Goal: Information Seeking & Learning: Learn about a topic

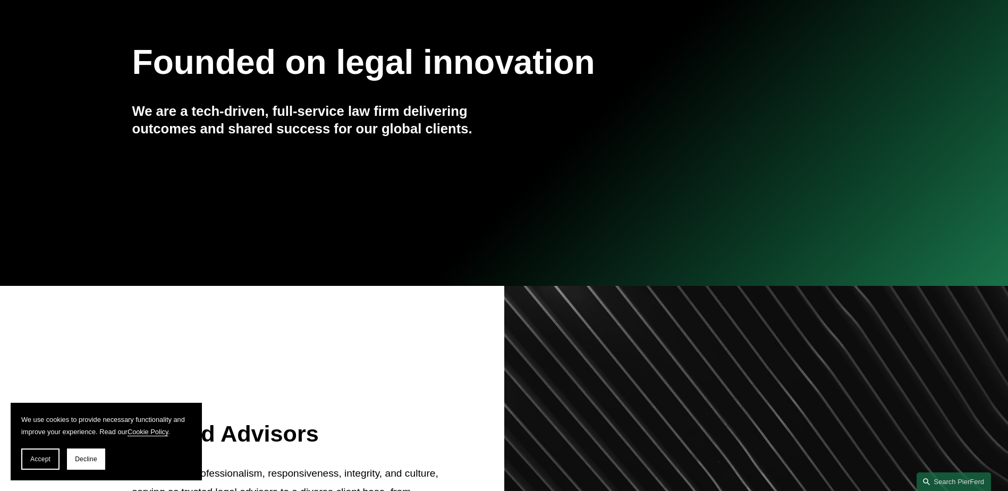
scroll to position [159, 0]
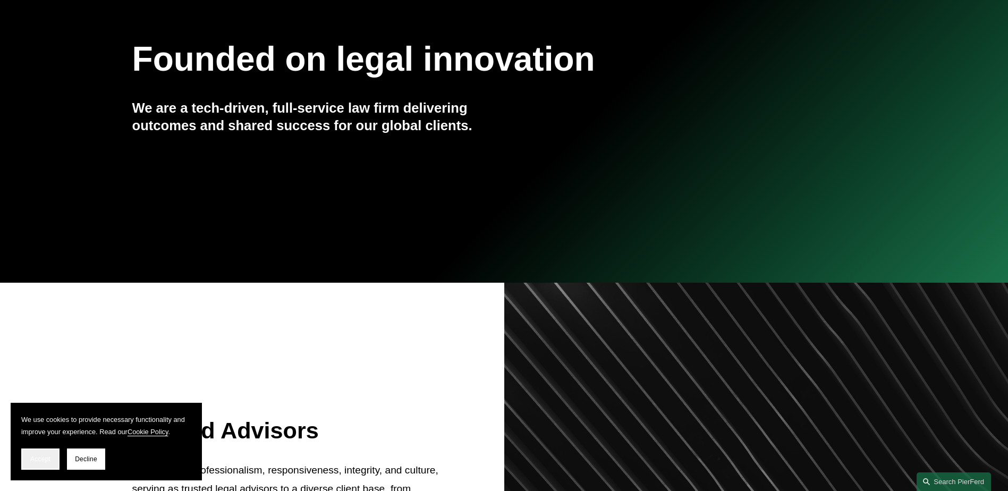
click at [48, 455] on span "Accept" at bounding box center [40, 458] width 20 height 7
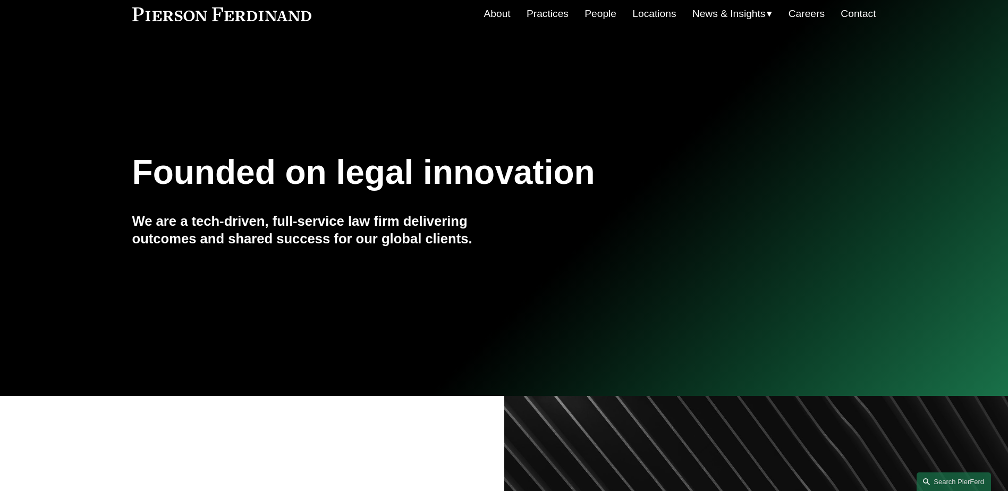
scroll to position [0, 0]
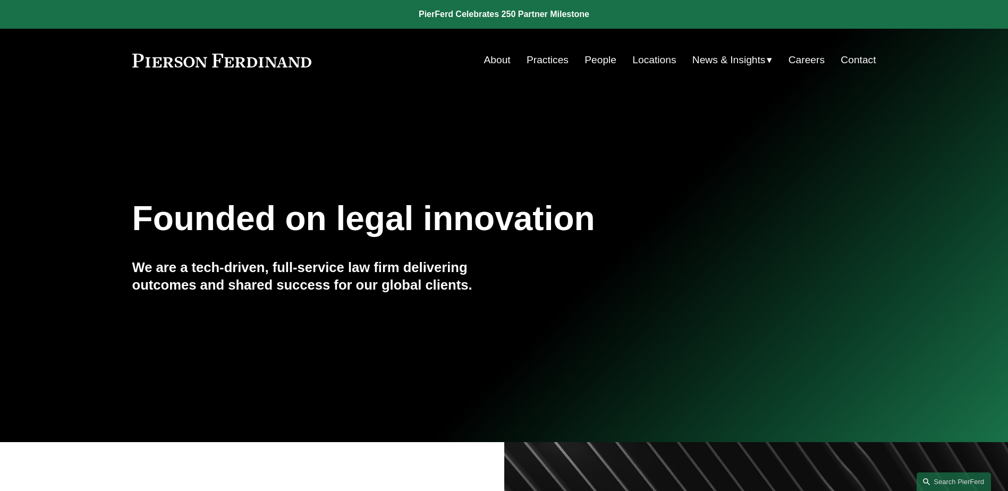
click at [503, 65] on link "About" at bounding box center [497, 60] width 27 height 20
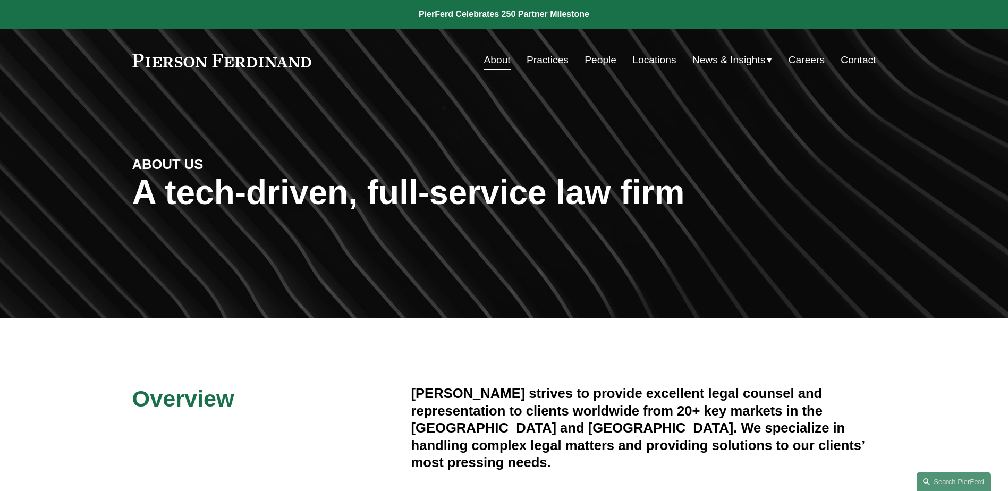
click at [584, 57] on link "People" at bounding box center [600, 60] width 32 height 20
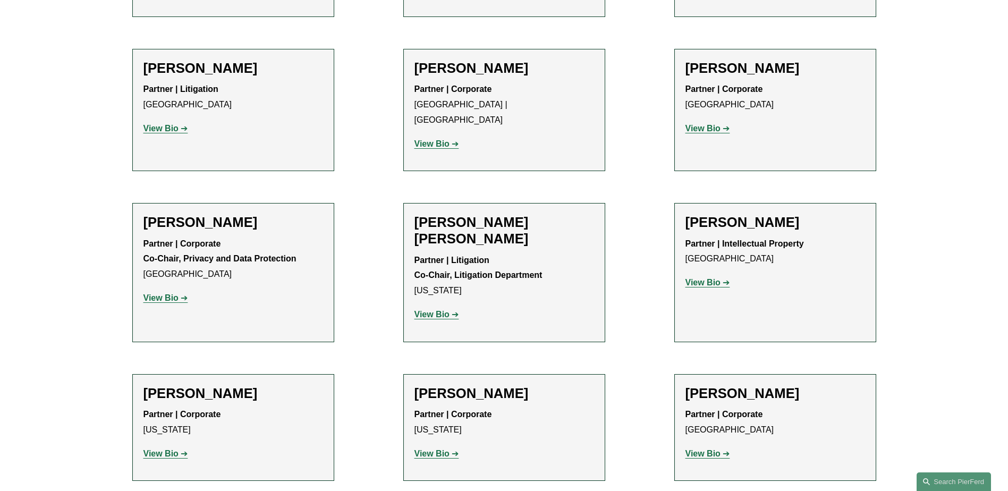
scroll to position [1328, 0]
click at [430, 140] on strong "View Bio" at bounding box center [431, 144] width 35 height 9
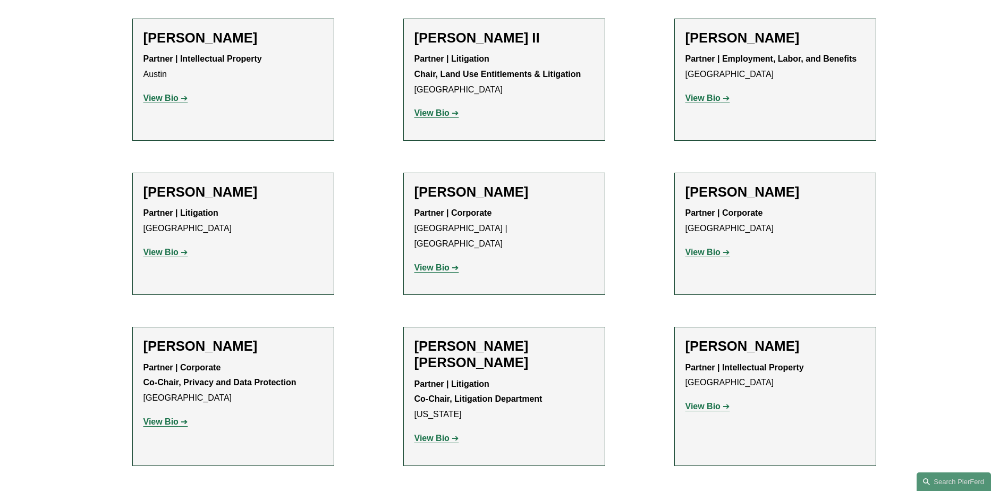
scroll to position [1169, 0]
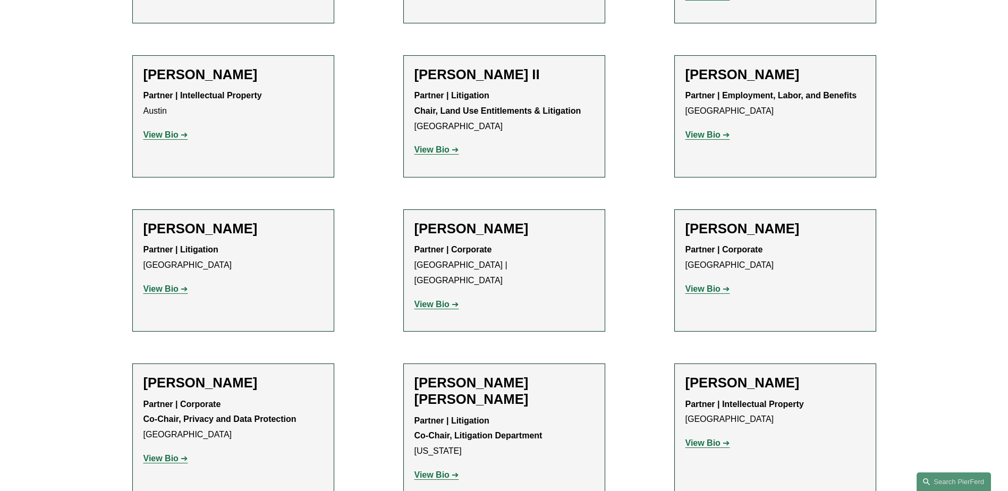
click at [432, 300] on strong "View Bio" at bounding box center [431, 304] width 35 height 9
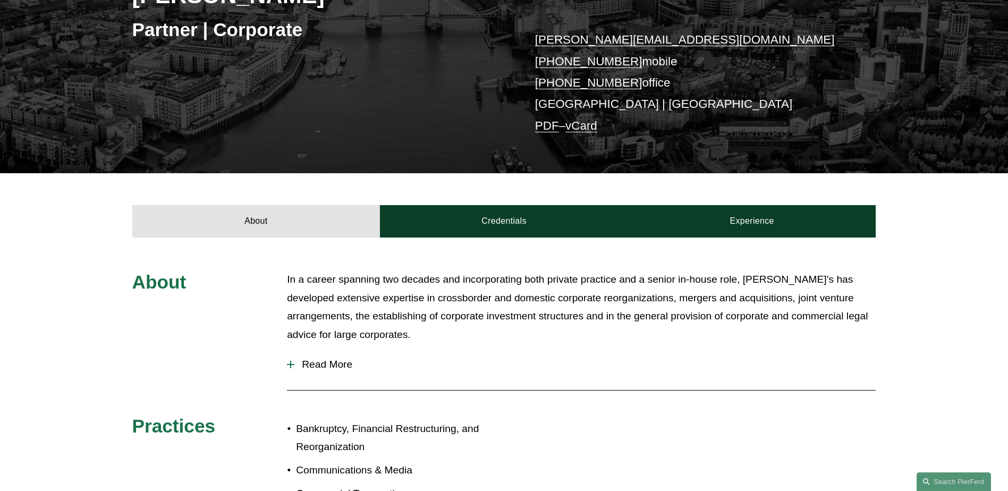
scroll to position [212, 0]
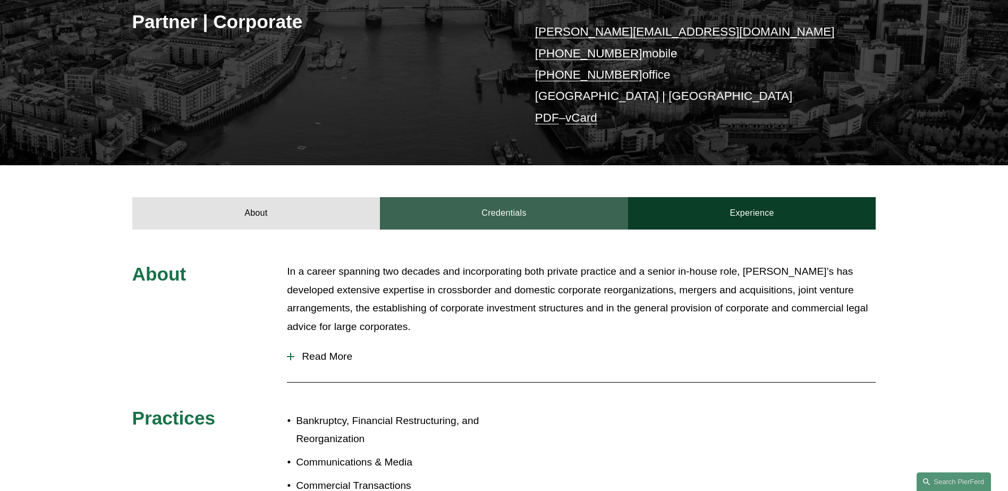
click at [418, 198] on link "Credentials" at bounding box center [504, 213] width 248 height 32
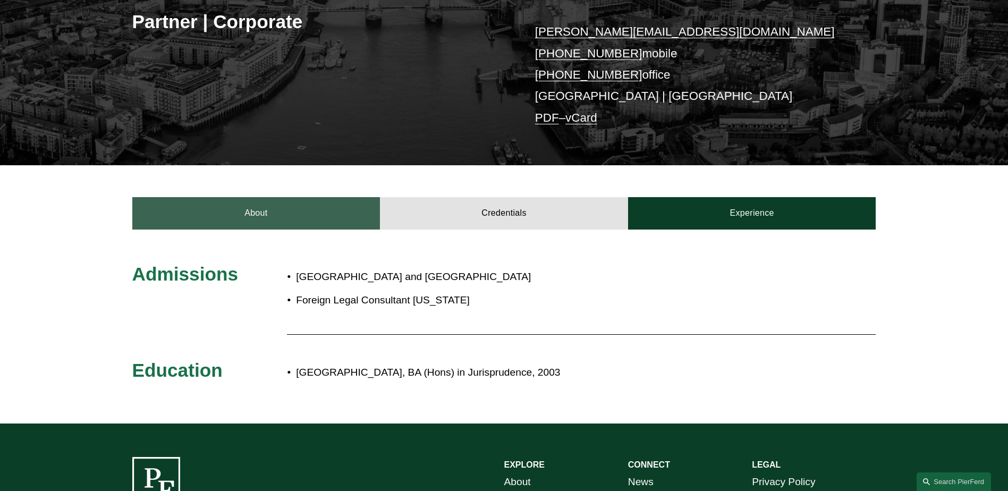
click at [363, 204] on link "About" at bounding box center [256, 213] width 248 height 32
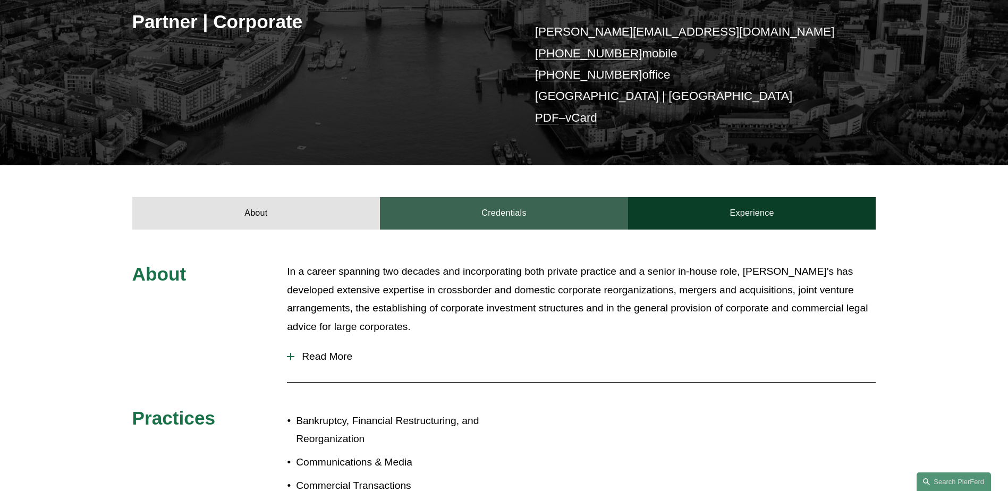
click at [409, 198] on link "Credentials" at bounding box center [504, 213] width 248 height 32
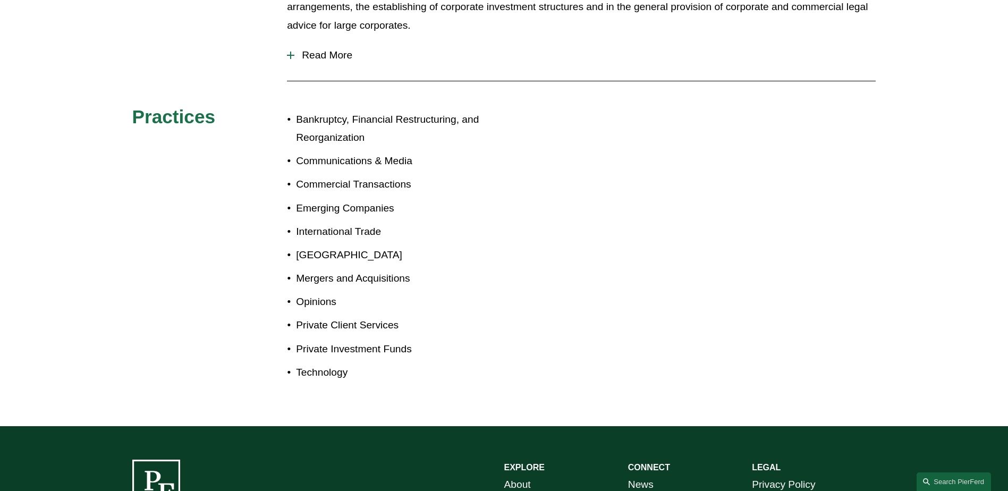
scroll to position [372, 0]
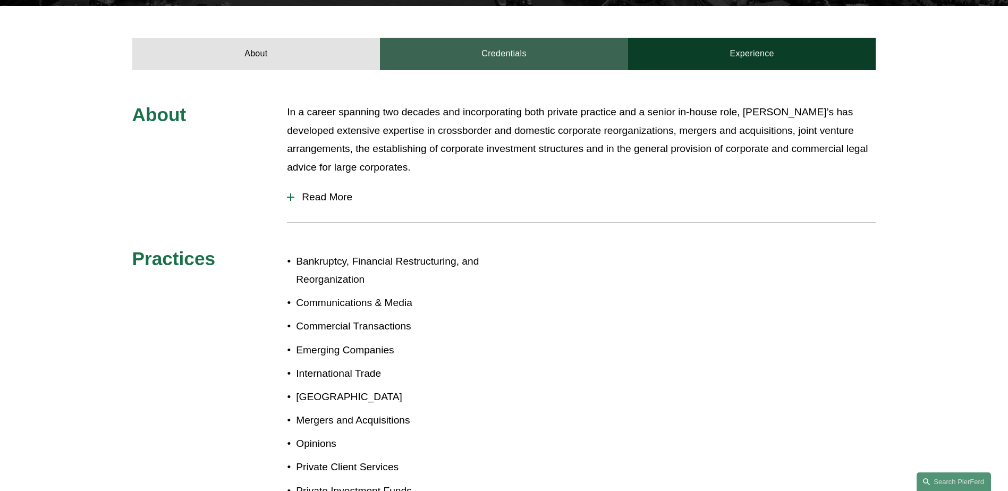
click at [458, 57] on link "Credentials" at bounding box center [504, 54] width 248 height 32
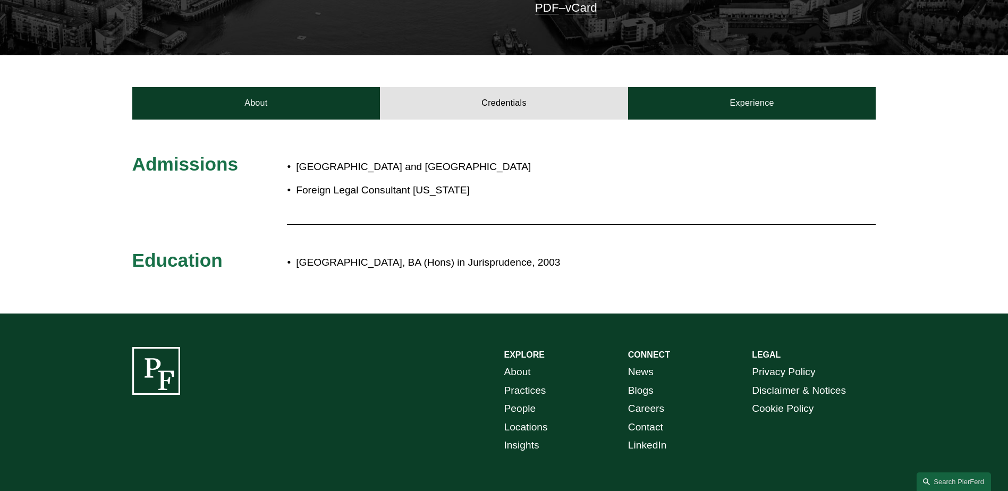
scroll to position [159, 0]
